Goal: Information Seeking & Learning: Learn about a topic

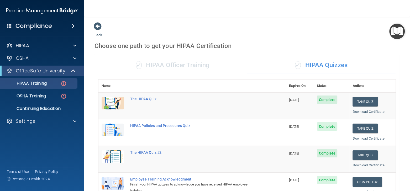
scroll to position [105, 0]
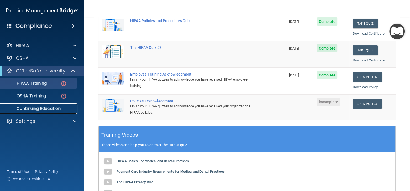
click at [44, 108] on p "Continuing Education" at bounding box center [39, 108] width 72 height 5
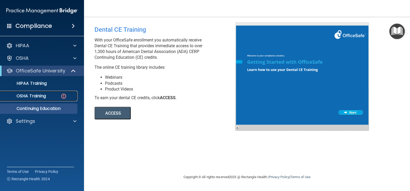
click at [44, 95] on p "OSHA Training" at bounding box center [24, 96] width 43 height 5
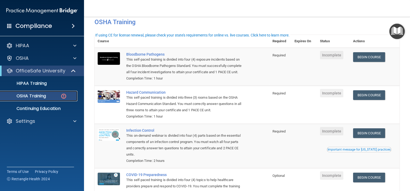
scroll to position [20, 0]
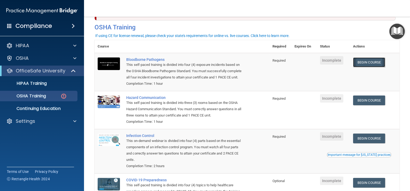
drag, startPoint x: 372, startPoint y: 64, endPoint x: 363, endPoint y: 62, distance: 9.6
click at [363, 62] on link "Begin Course" at bounding box center [369, 63] width 32 height 10
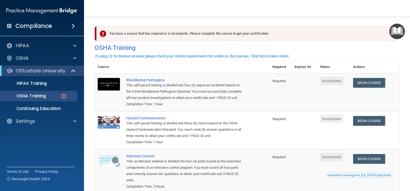
click at [196, 89] on div "This self-paced training is divided into four (4) exposure incidents based on t…" at bounding box center [184, 91] width 117 height 19
click at [372, 83] on link "Begin Course" at bounding box center [369, 83] width 32 height 10
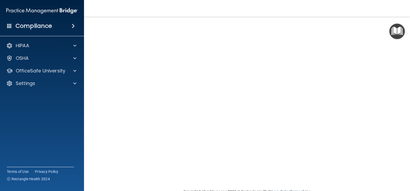
scroll to position [21, 0]
click at [72, 72] on div at bounding box center [74, 71] width 13 height 6
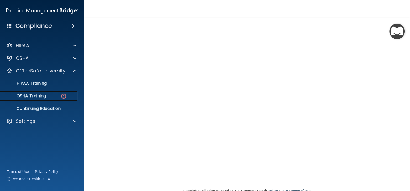
click at [60, 96] on img at bounding box center [63, 96] width 7 height 7
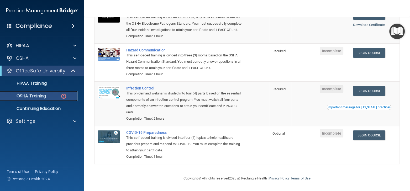
scroll to position [76, 0]
drag, startPoint x: 384, startPoint y: 58, endPoint x: 370, endPoint y: 52, distance: 15.2
click at [370, 52] on link "Begin Course" at bounding box center [369, 53] width 32 height 10
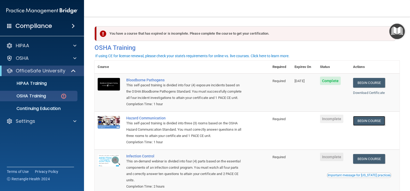
scroll to position [53, 0]
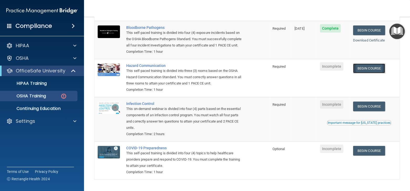
click at [372, 73] on link "Begin Course" at bounding box center [369, 69] width 32 height 10
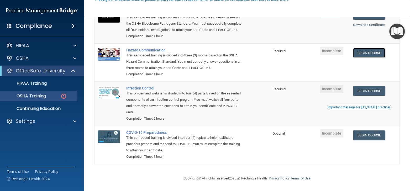
scroll to position [76, 0]
click at [333, 51] on span "Incomplete" at bounding box center [331, 51] width 23 height 8
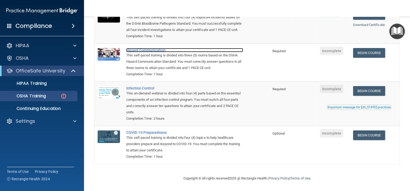
click at [141, 52] on td "Hazard Communication This self-paced training is divided into three (3) rooms b…" at bounding box center [196, 63] width 146 height 38
click at [148, 51] on div "Hazard Communication" at bounding box center [184, 50] width 117 height 4
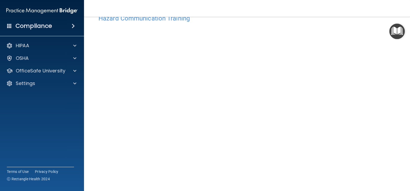
scroll to position [16, 0]
drag, startPoint x: 23, startPoint y: 77, endPoint x: 383, endPoint y: 104, distance: 361.3
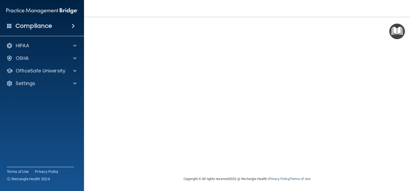
scroll to position [19, 0]
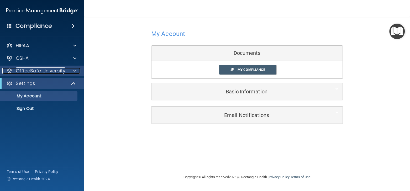
click at [74, 73] on span at bounding box center [74, 71] width 3 height 6
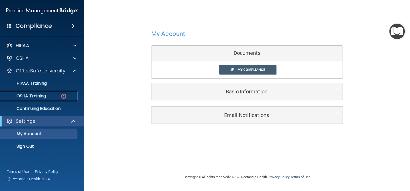
click at [49, 100] on link "OSHA Training" at bounding box center [36, 96] width 83 height 11
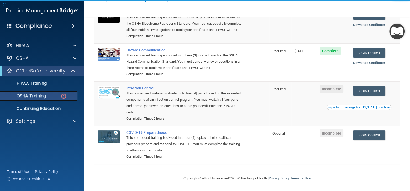
scroll to position [76, 0]
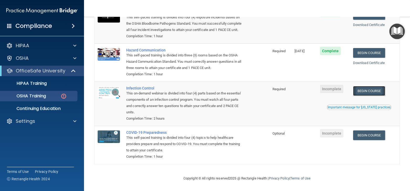
click at [366, 88] on link "Begin Course" at bounding box center [369, 91] width 32 height 10
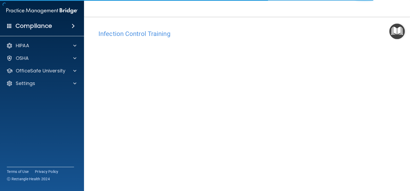
scroll to position [33, 0]
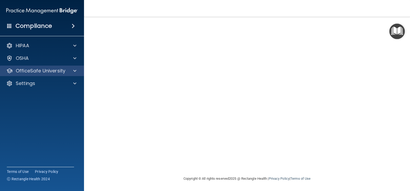
click at [55, 74] on div "OfficeSafe University" at bounding box center [42, 71] width 84 height 11
click at [72, 74] on div at bounding box center [74, 71] width 13 height 6
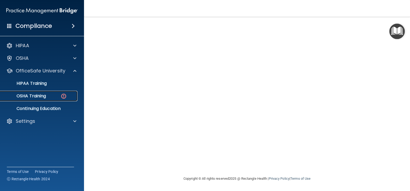
click at [54, 95] on div "OSHA Training" at bounding box center [39, 96] width 72 height 5
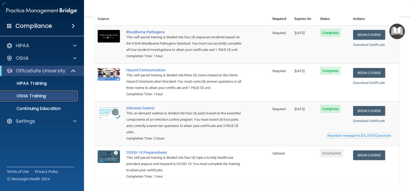
scroll to position [61, 0]
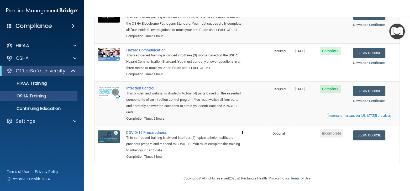
click at [154, 133] on div "COVID-19 Preparedness" at bounding box center [184, 133] width 117 height 4
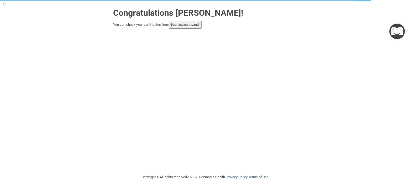
drag, startPoint x: 196, startPoint y: 26, endPoint x: 209, endPoint y: 46, distance: 24.1
click at [196, 26] on link "your account page!" at bounding box center [185, 25] width 29 height 4
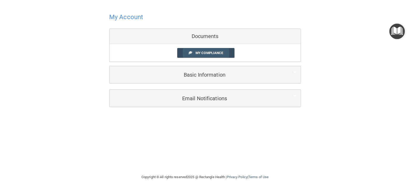
click at [225, 54] on link "My Compliance" at bounding box center [206, 53] width 58 height 10
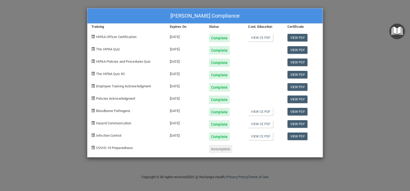
click at [118, 145] on div "COVID-19 Preparedness" at bounding box center [127, 147] width 79 height 12
click at [119, 151] on div "COVID-19 Preparedness" at bounding box center [127, 147] width 79 height 12
click at [101, 149] on span "COVID-19 Preparedness" at bounding box center [114, 148] width 37 height 4
click at [222, 150] on div "Incomplete" at bounding box center [220, 149] width 23 height 8
click at [116, 139] on div "Infection Control" at bounding box center [127, 135] width 79 height 12
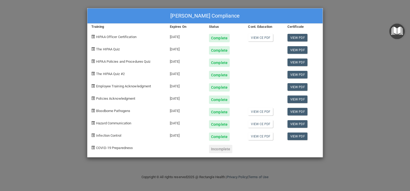
click at [119, 145] on div "COVID-19 Preparedness" at bounding box center [127, 147] width 79 height 12
click at [60, 22] on div "Michele Chavez's Compliance Training Expires On Status Cont. Education Certific…" at bounding box center [205, 95] width 410 height 191
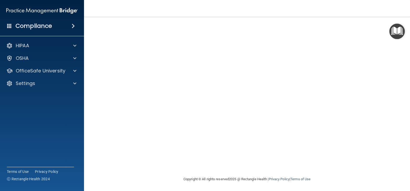
scroll to position [33, 0]
click at [338, 171] on div "Copyright © All rights reserved 2025 @ Rectangle Health | Privacy Policy | Term…" at bounding box center [247, 179] width 192 height 17
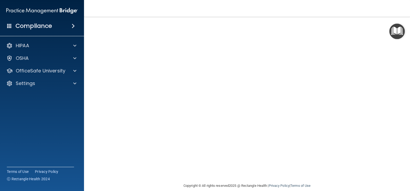
scroll to position [0, 0]
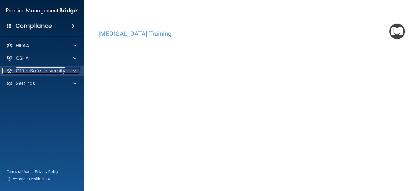
click at [77, 72] on div at bounding box center [74, 71] width 13 height 6
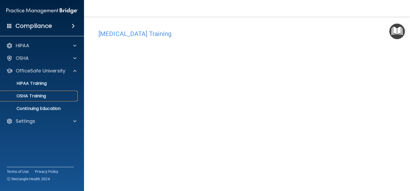
click at [53, 99] on div "OSHA Training" at bounding box center [39, 96] width 72 height 5
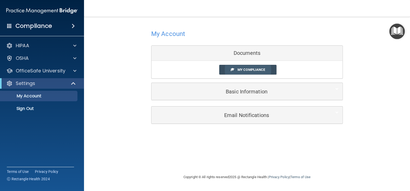
click at [262, 67] on link "My Compliance" at bounding box center [248, 70] width 58 height 10
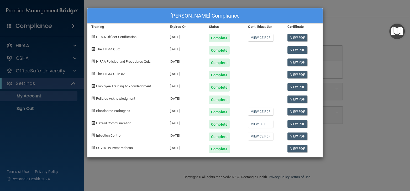
click at [377, 76] on div "[PERSON_NAME] Compliance Training Expires On Status Cont. Education Certificate…" at bounding box center [205, 95] width 410 height 191
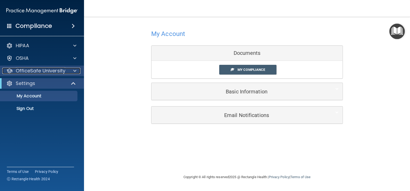
click at [43, 70] on p "OfficeSafe University" at bounding box center [41, 71] width 50 height 6
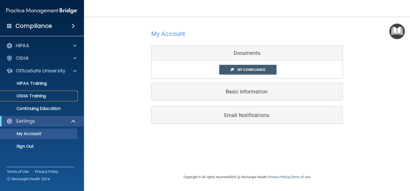
click at [54, 97] on div "OSHA Training" at bounding box center [39, 96] width 72 height 5
